Goal: Find specific page/section: Find specific page/section

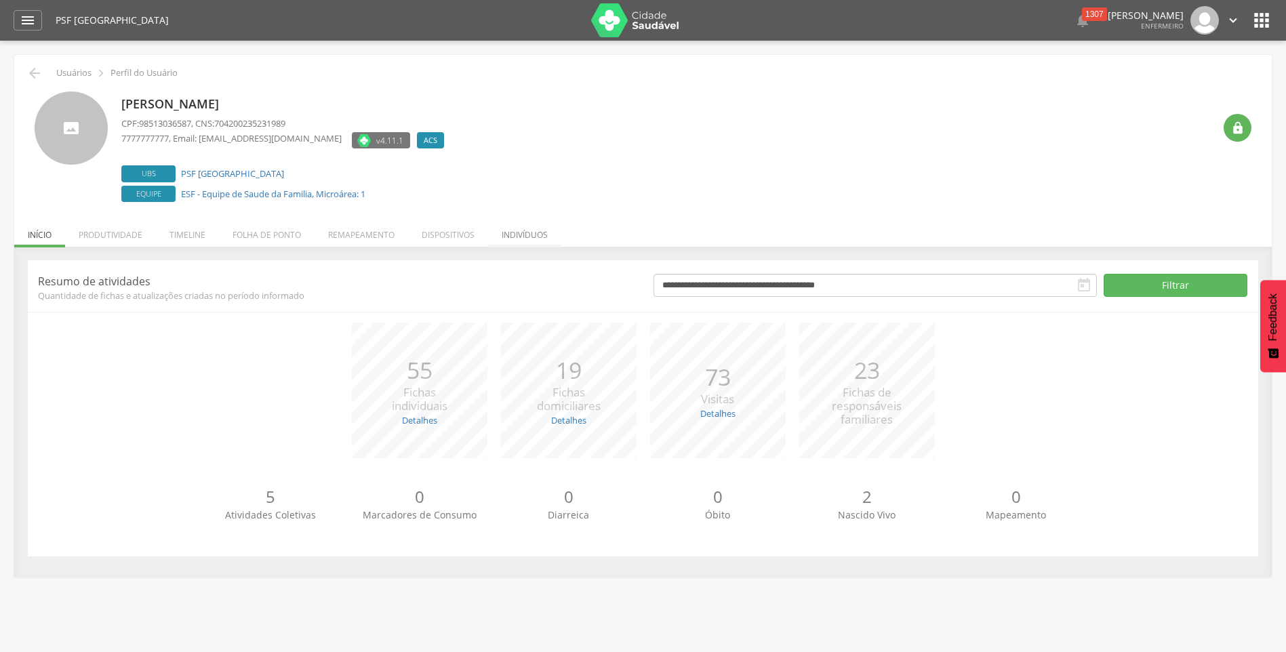
click at [524, 233] on li "Indivíduos" at bounding box center [524, 232] width 73 height 32
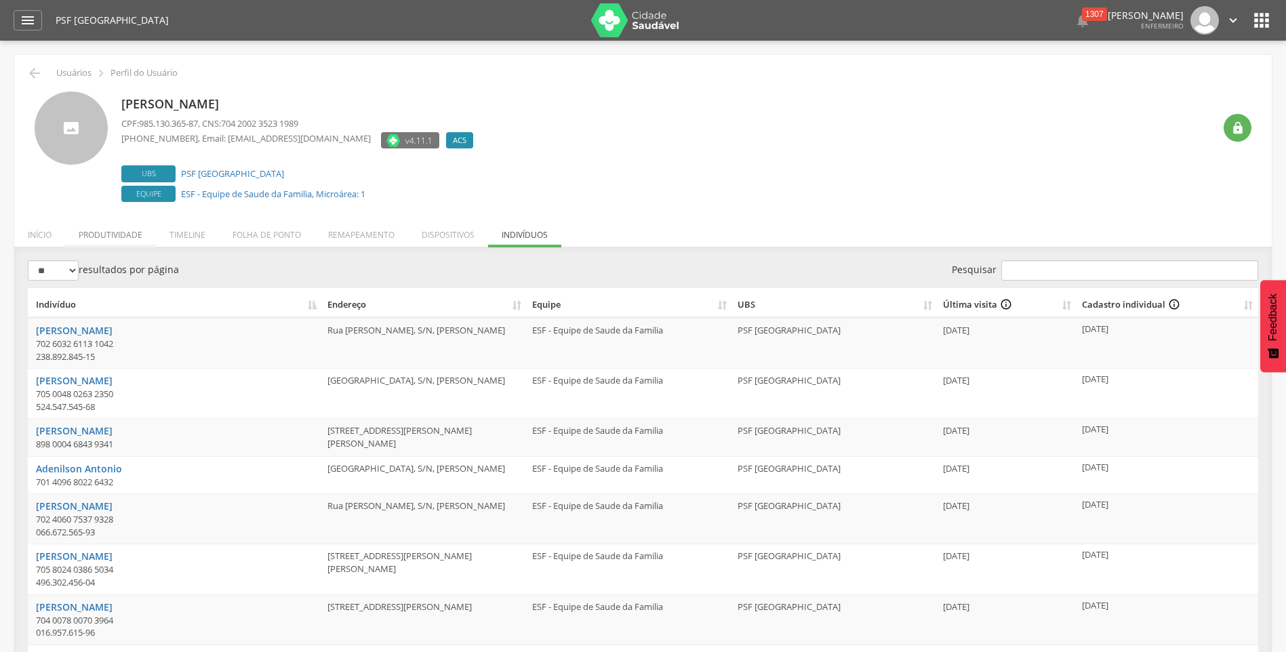
click at [100, 237] on li "Produtividade" at bounding box center [110, 232] width 91 height 32
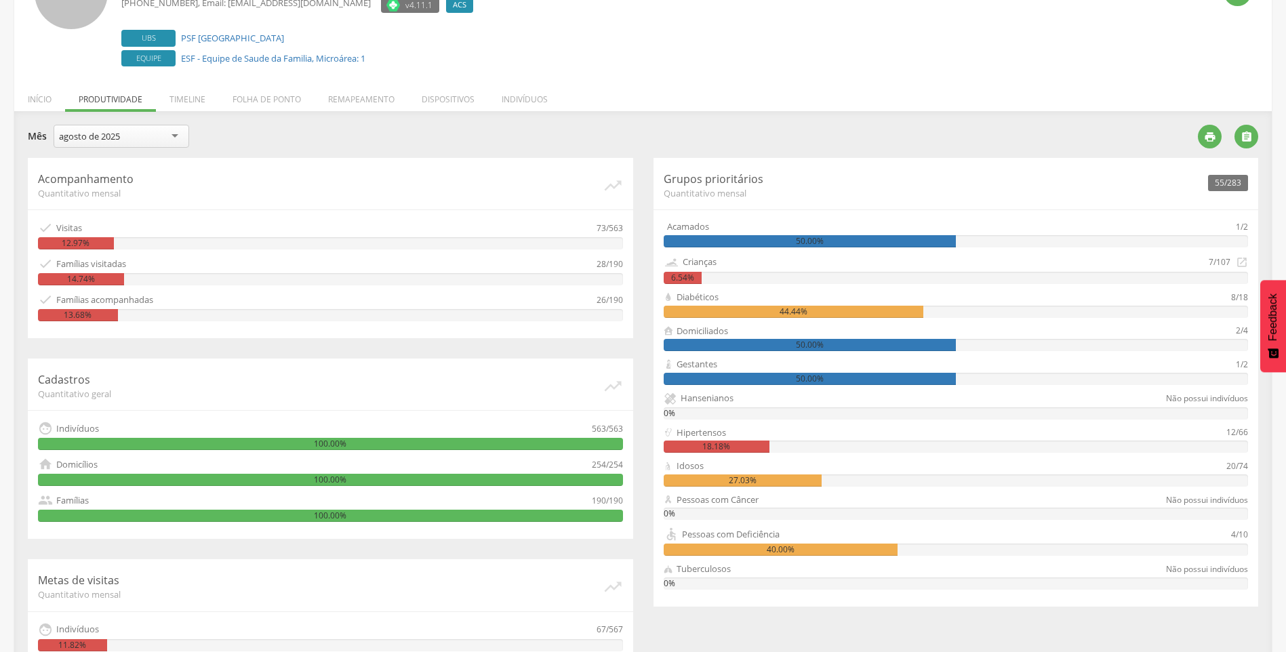
scroll to position [233, 0]
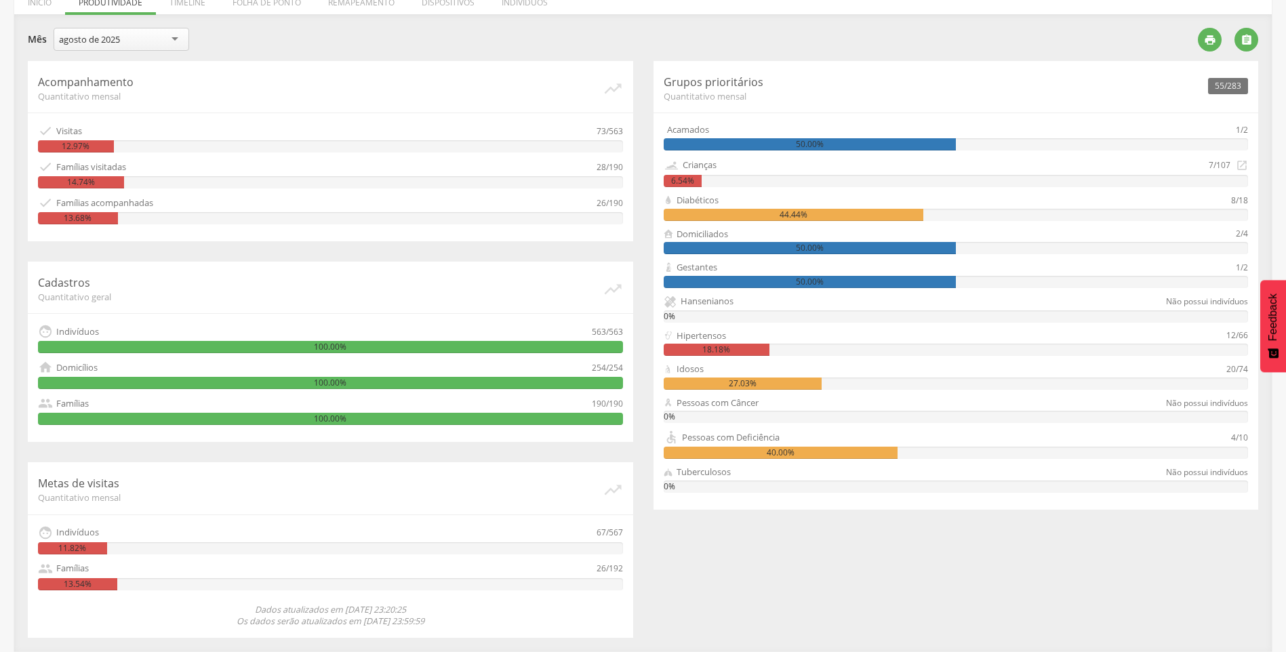
click at [92, 545] on div "11.82%" at bounding box center [72, 548] width 69 height 12
click at [92, 533] on div "Indivíduos" at bounding box center [77, 532] width 43 height 13
click at [602, 535] on div "67/567" at bounding box center [610, 532] width 26 height 15
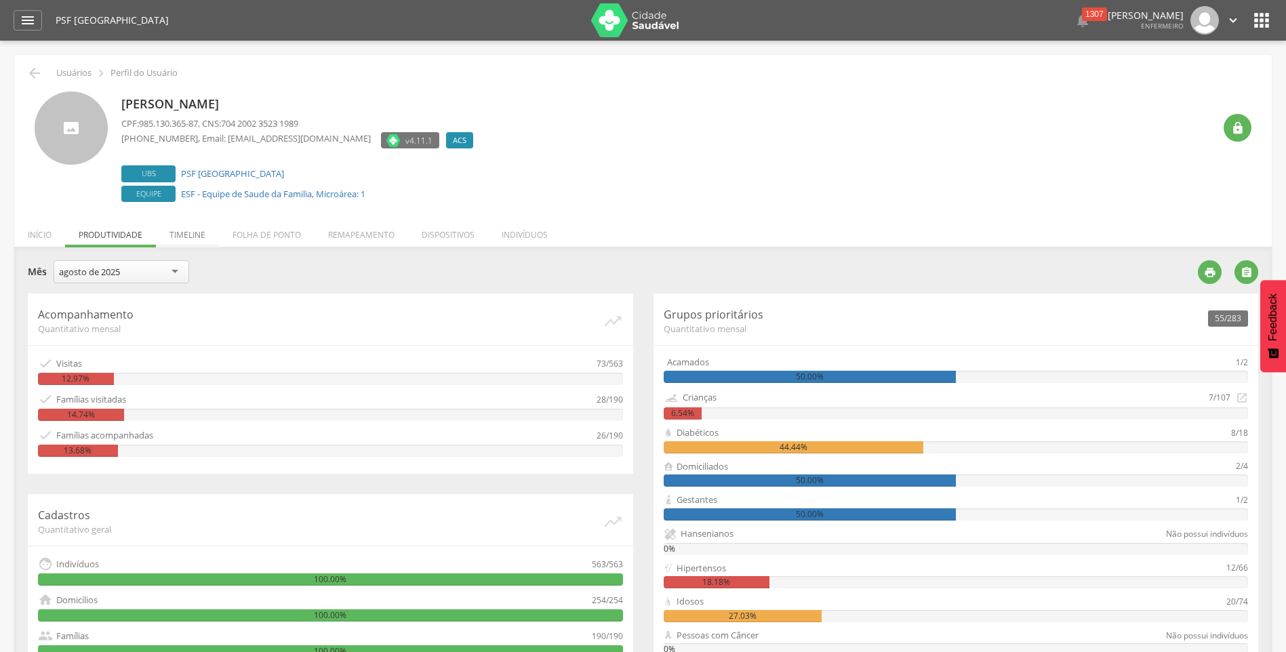
click at [187, 233] on li "Timeline" at bounding box center [187, 232] width 63 height 32
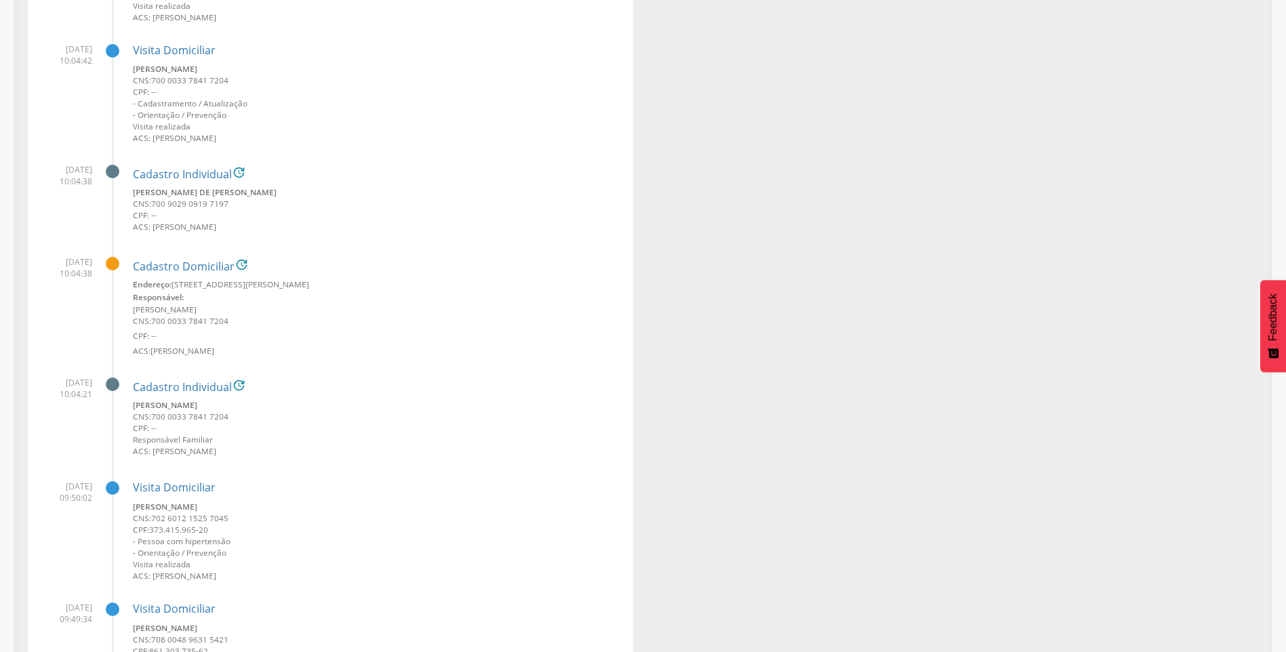
scroll to position [610, 0]
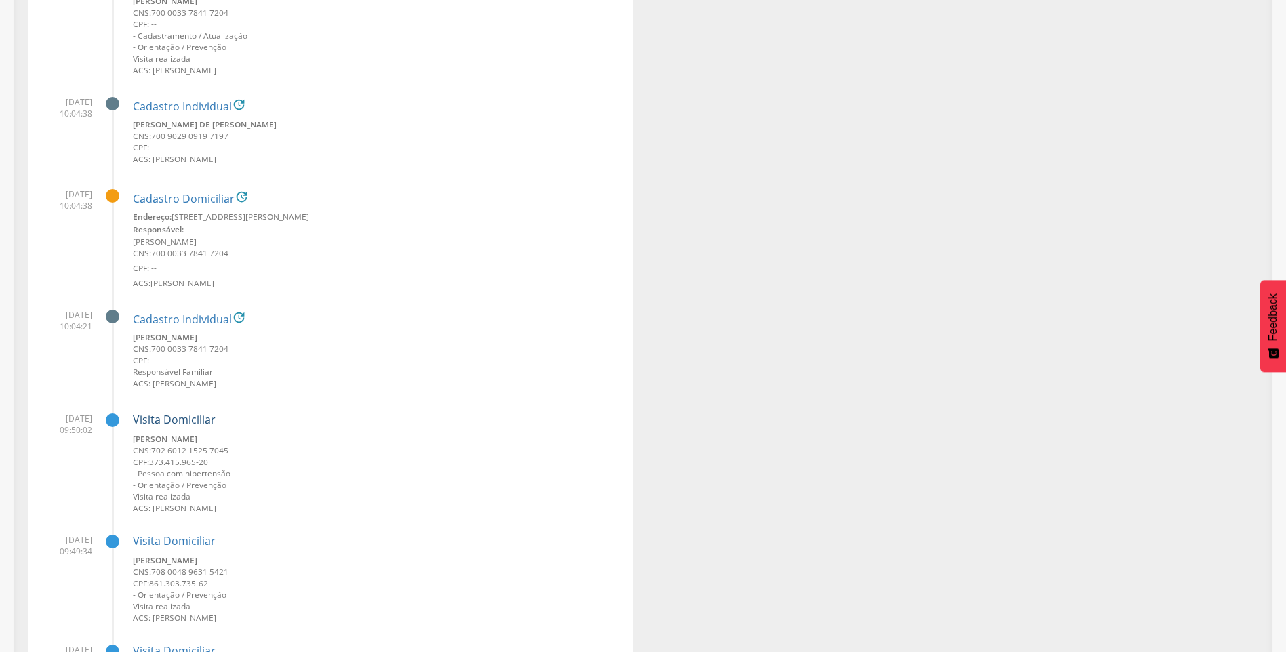
click at [165, 416] on link "Visita Domiciliar" at bounding box center [174, 419] width 83 height 15
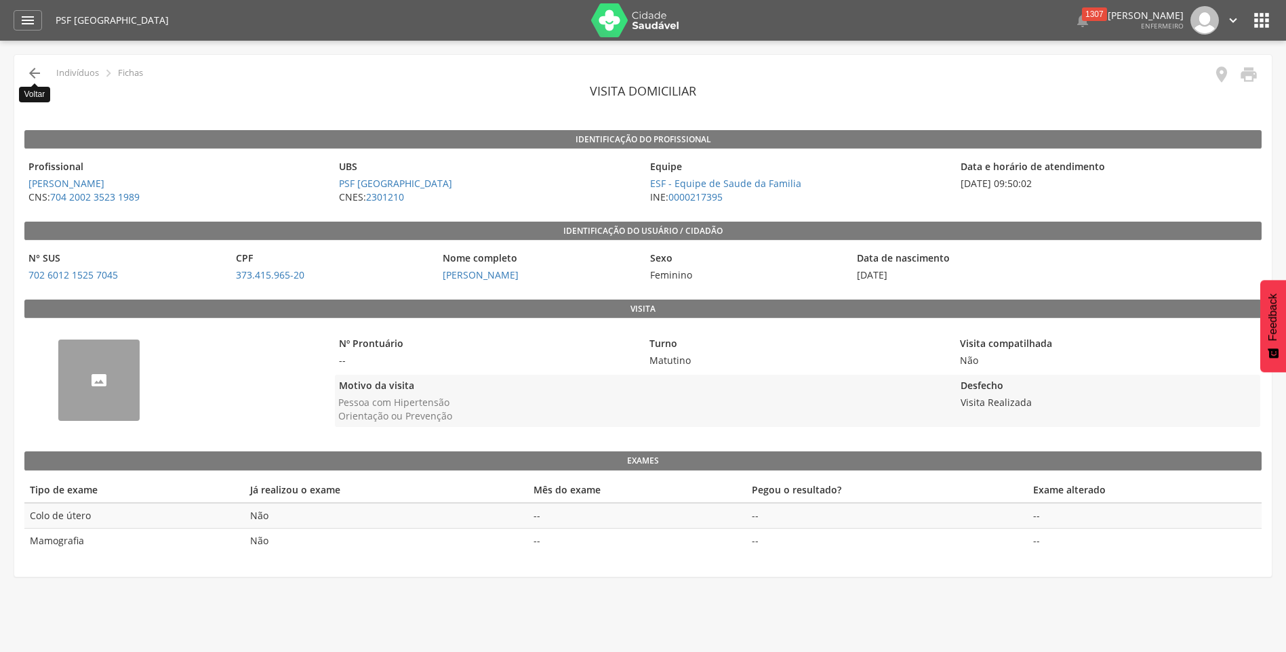
click at [38, 75] on icon "" at bounding box center [34, 73] width 16 height 16
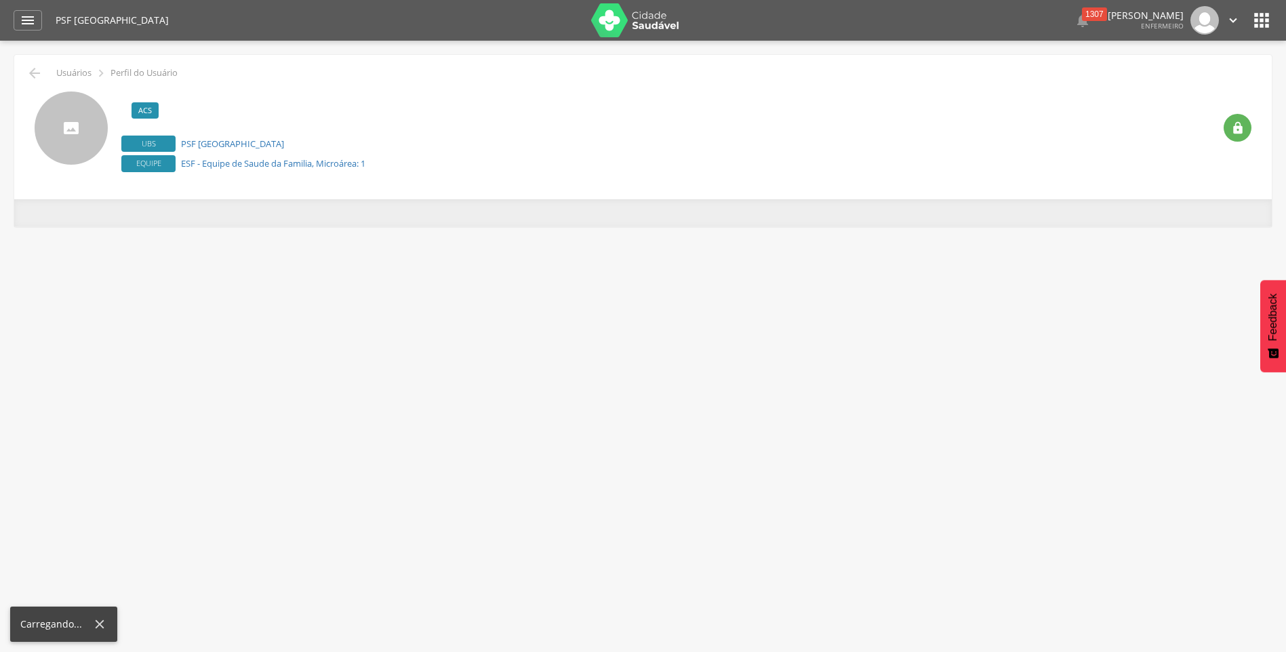
scroll to position [41, 0]
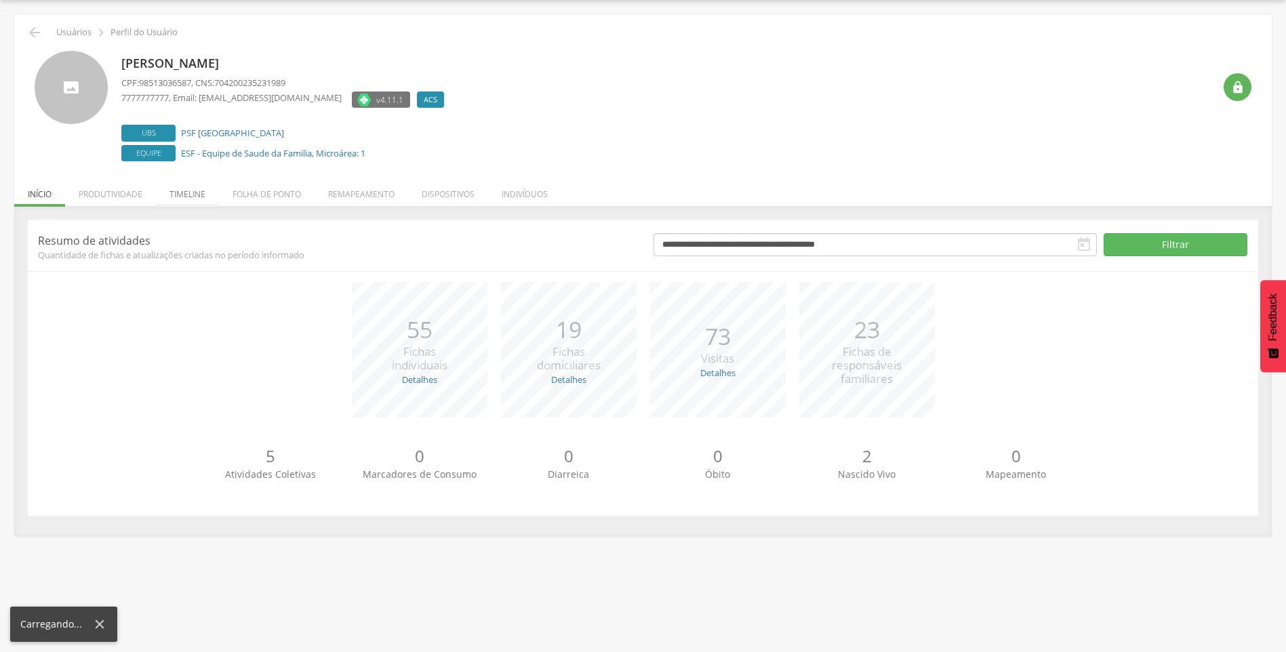
click at [195, 194] on li "Timeline" at bounding box center [187, 191] width 63 height 32
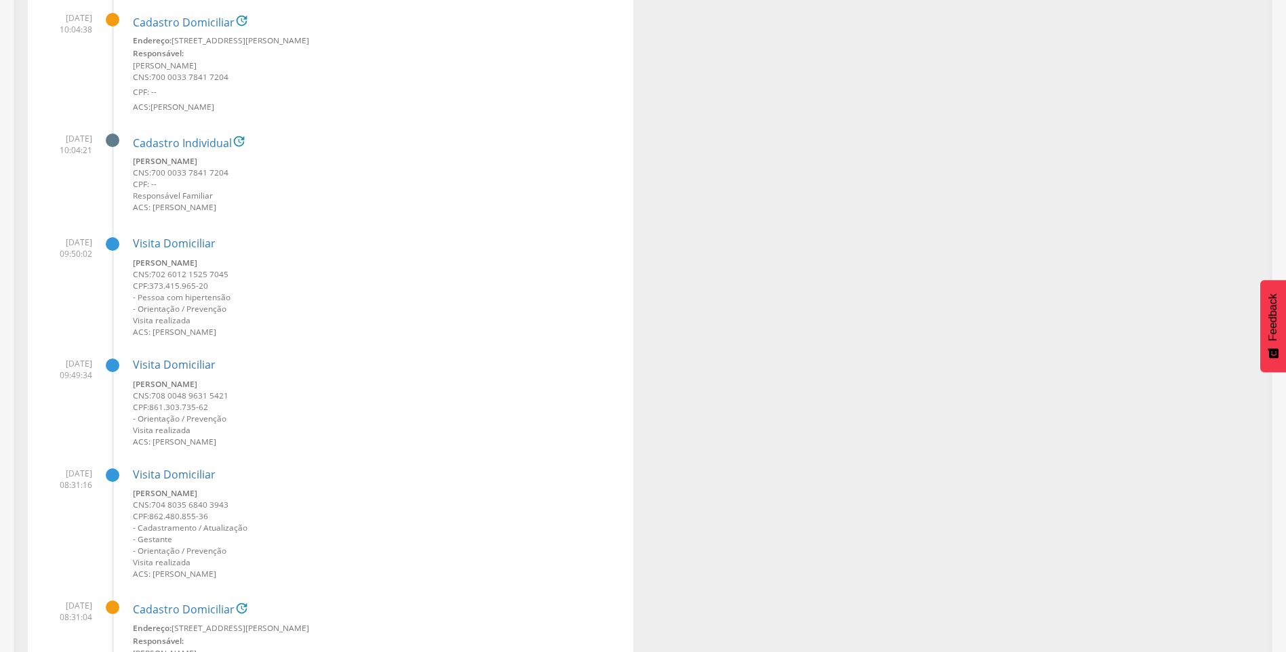
scroll to position [854, 0]
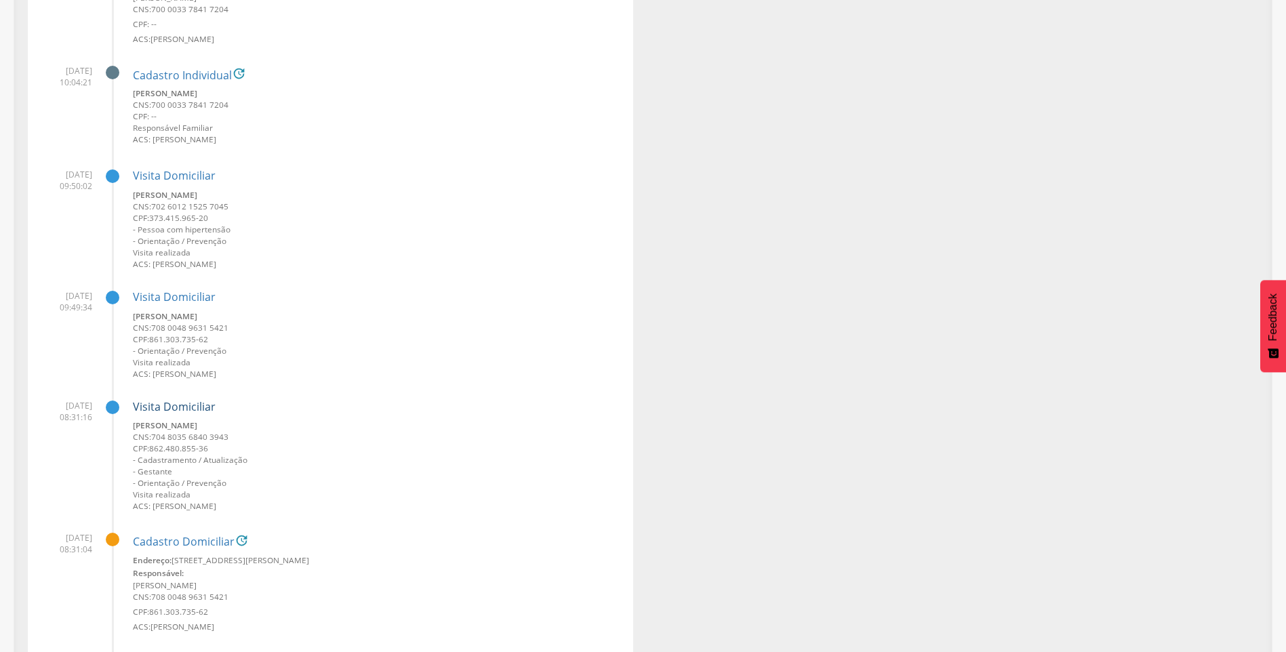
click at [140, 408] on link "Visita Domiciliar" at bounding box center [174, 406] width 83 height 15
